Goal: Transaction & Acquisition: Purchase product/service

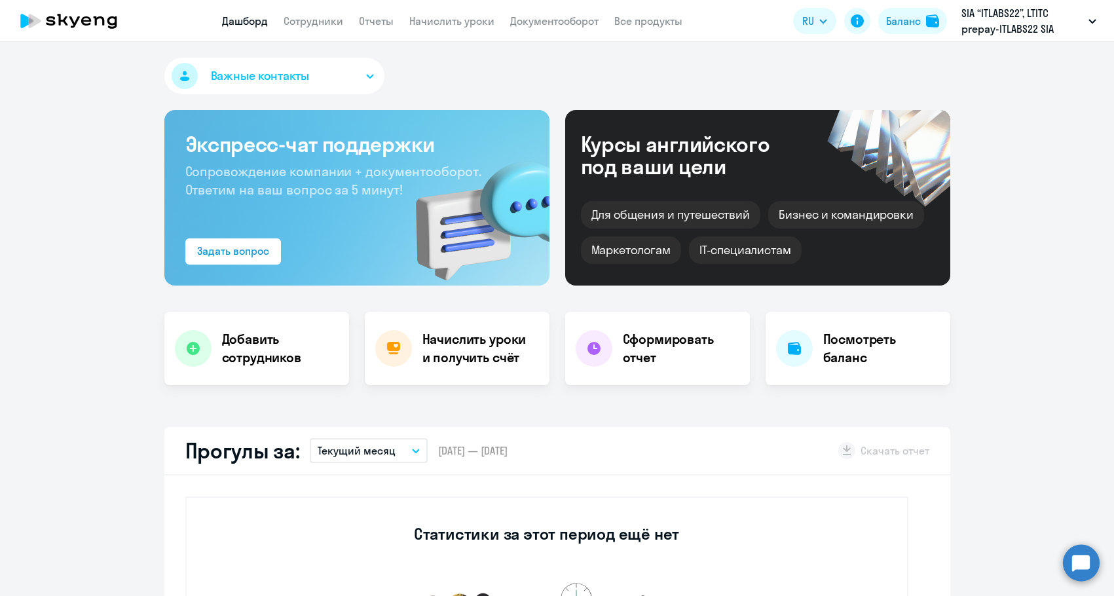
select select "30"
click at [941, 22] on button "Баланс" at bounding box center [913, 21] width 69 height 26
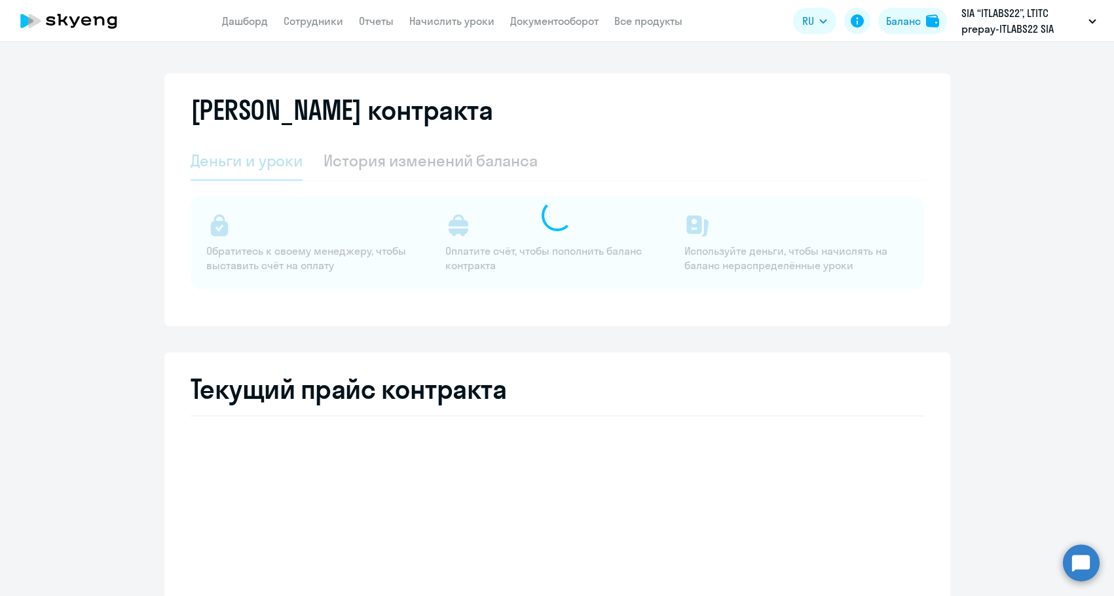
select select "english_adult_not_native_speaker"
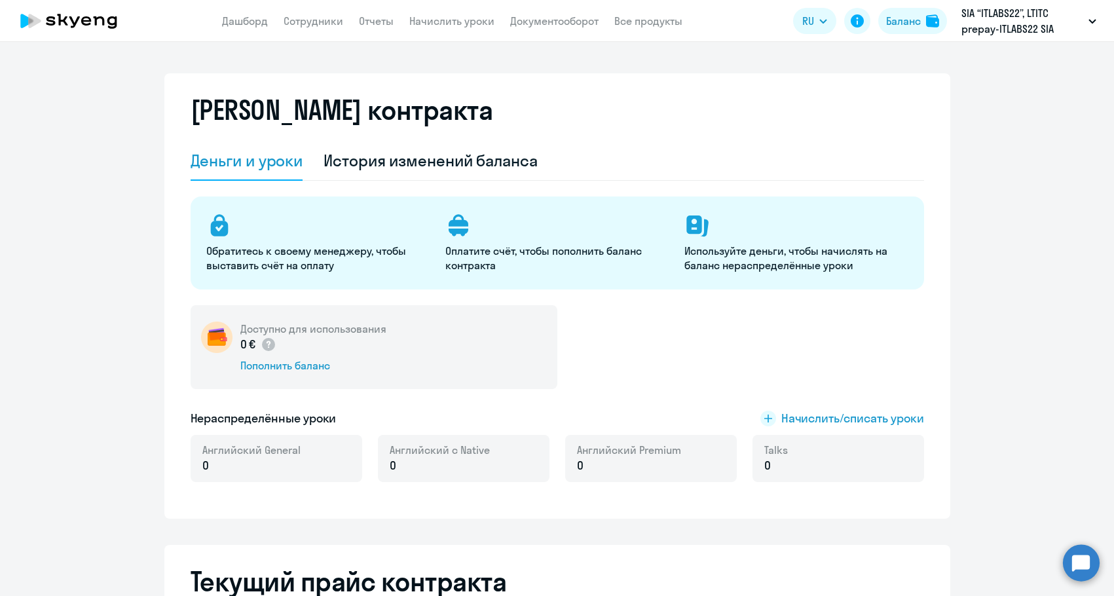
drag, startPoint x: 247, startPoint y: 385, endPoint x: 249, endPoint y: 378, distance: 7.5
click at [247, 382] on div "Доступно для использования 0 € Пополнить баланс" at bounding box center [374, 347] width 367 height 84
click at [259, 368] on div "Пополнить баланс" at bounding box center [313, 365] width 146 height 14
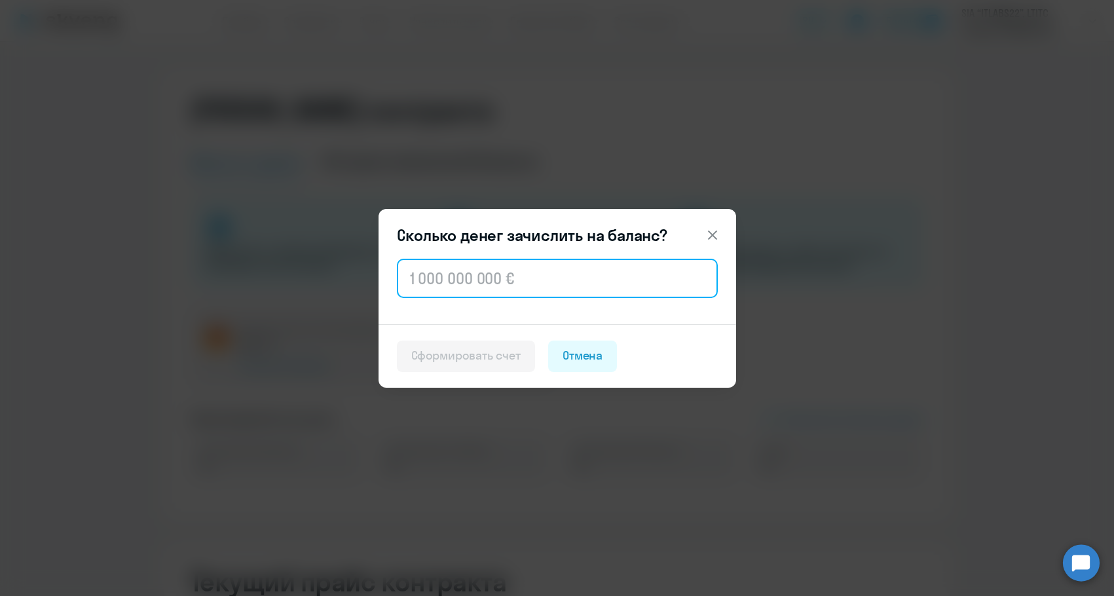
click at [523, 292] on input "text" at bounding box center [557, 278] width 321 height 39
paste input "300,72"
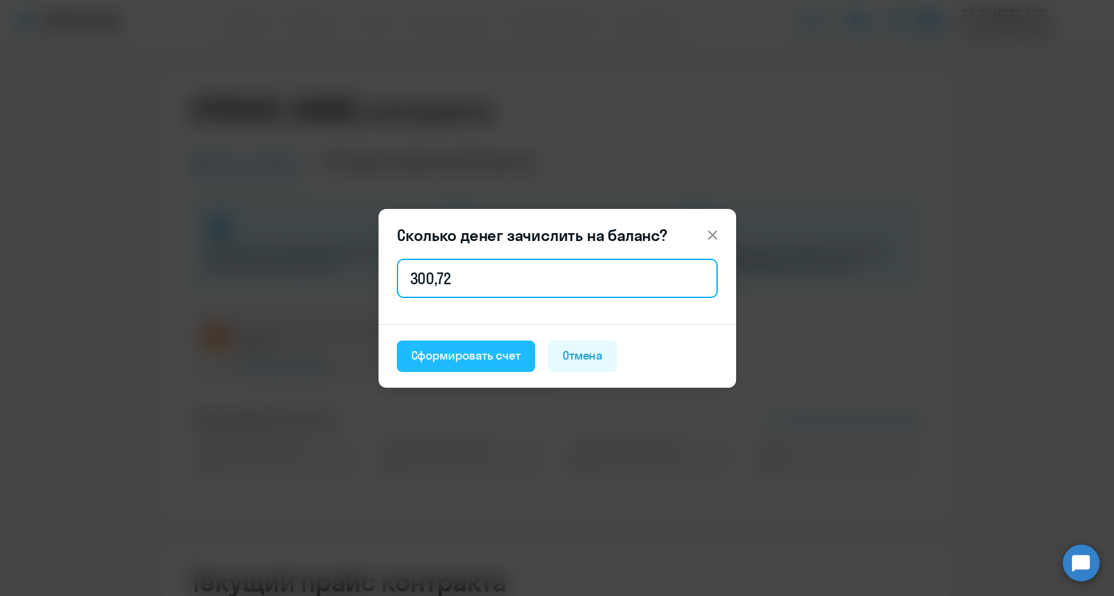
type input "300,72"
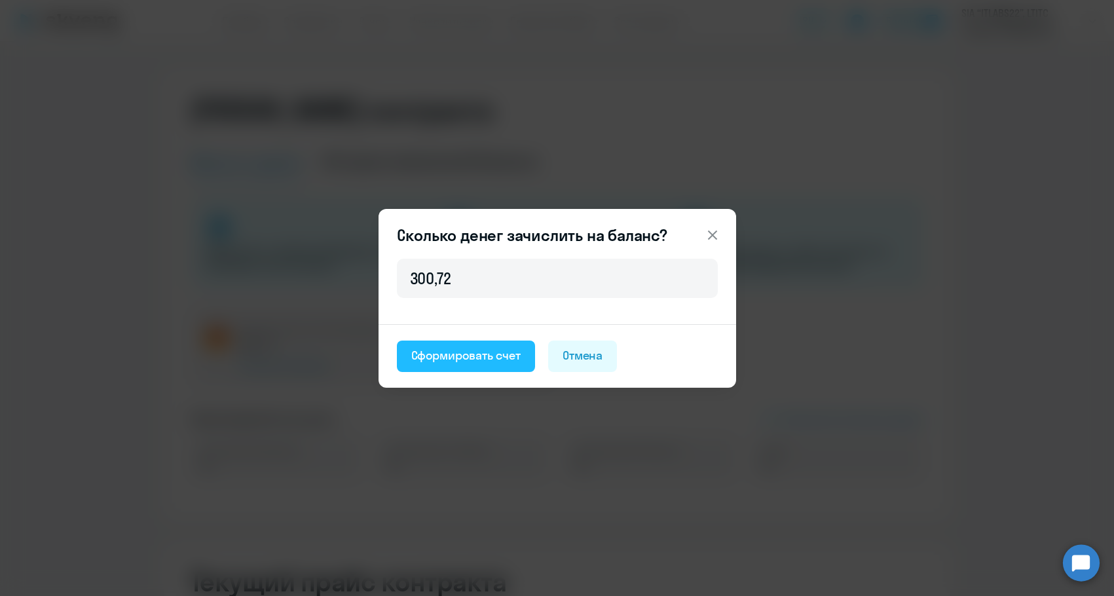
click at [492, 352] on div "Сформировать счет" at bounding box center [465, 355] width 109 height 17
